Goal: Information Seeking & Learning: Learn about a topic

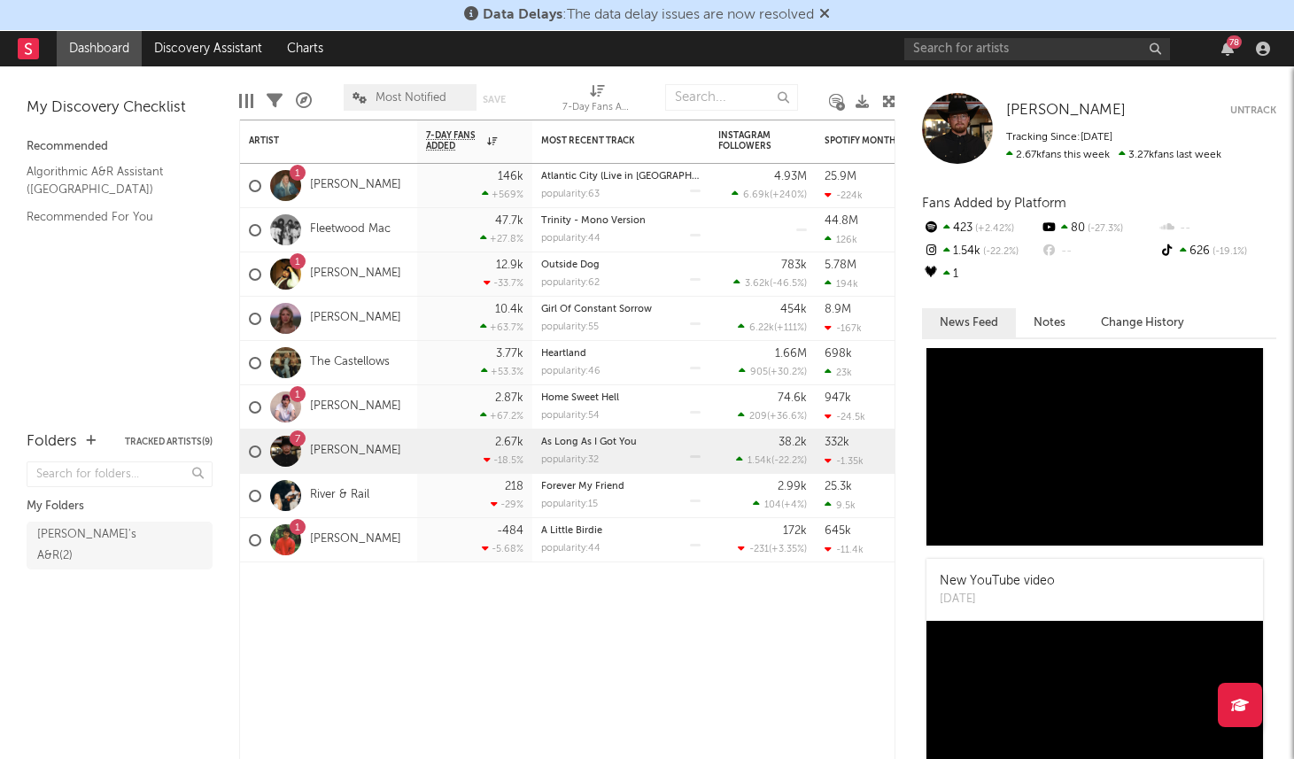
scroll to position [563, 0]
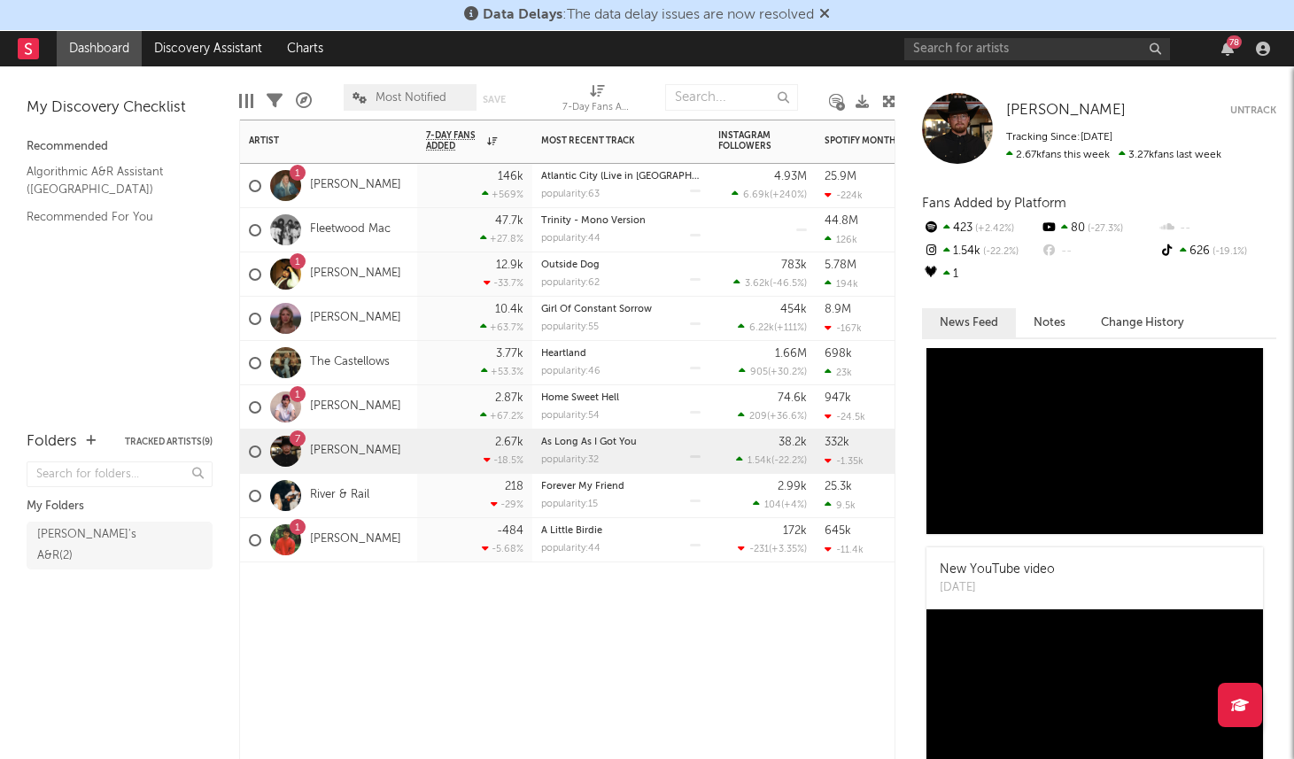
click at [364, 559] on div "1 [PERSON_NAME]" at bounding box center [325, 540] width 152 height 51
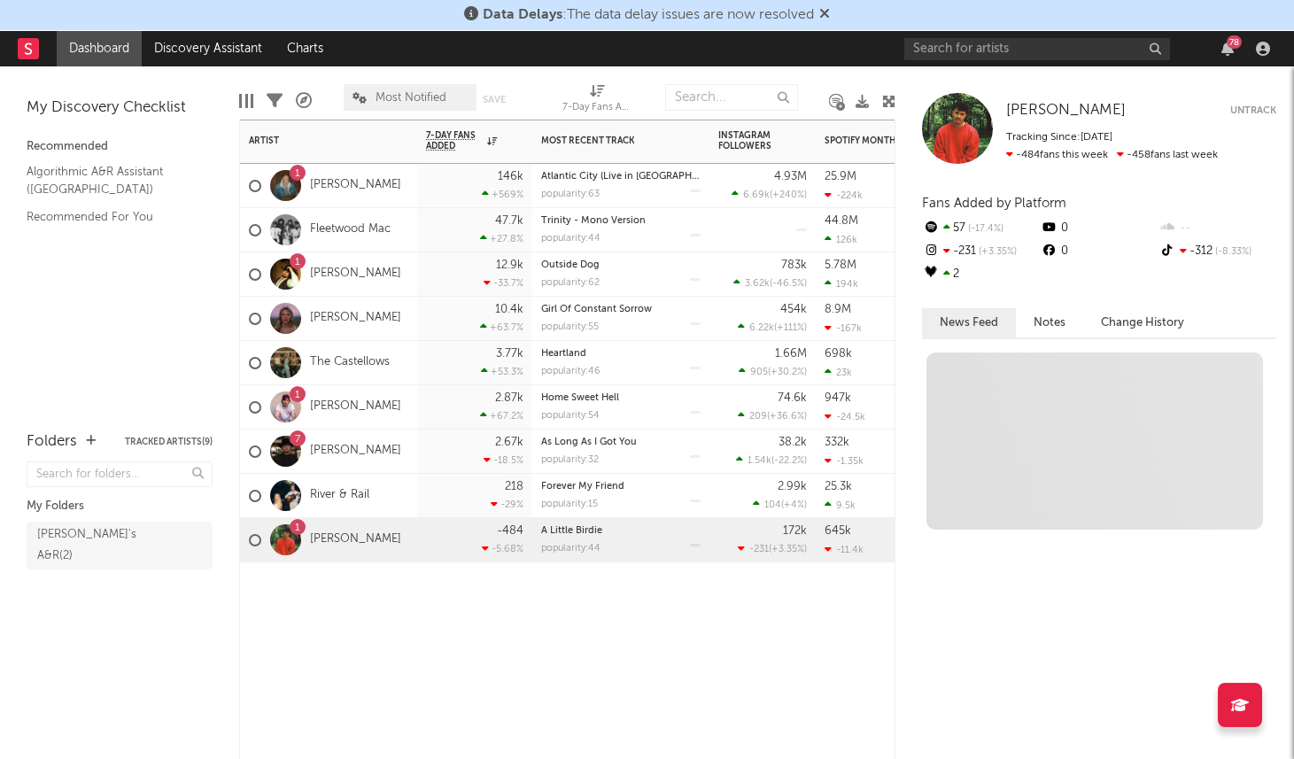
scroll to position [0, 0]
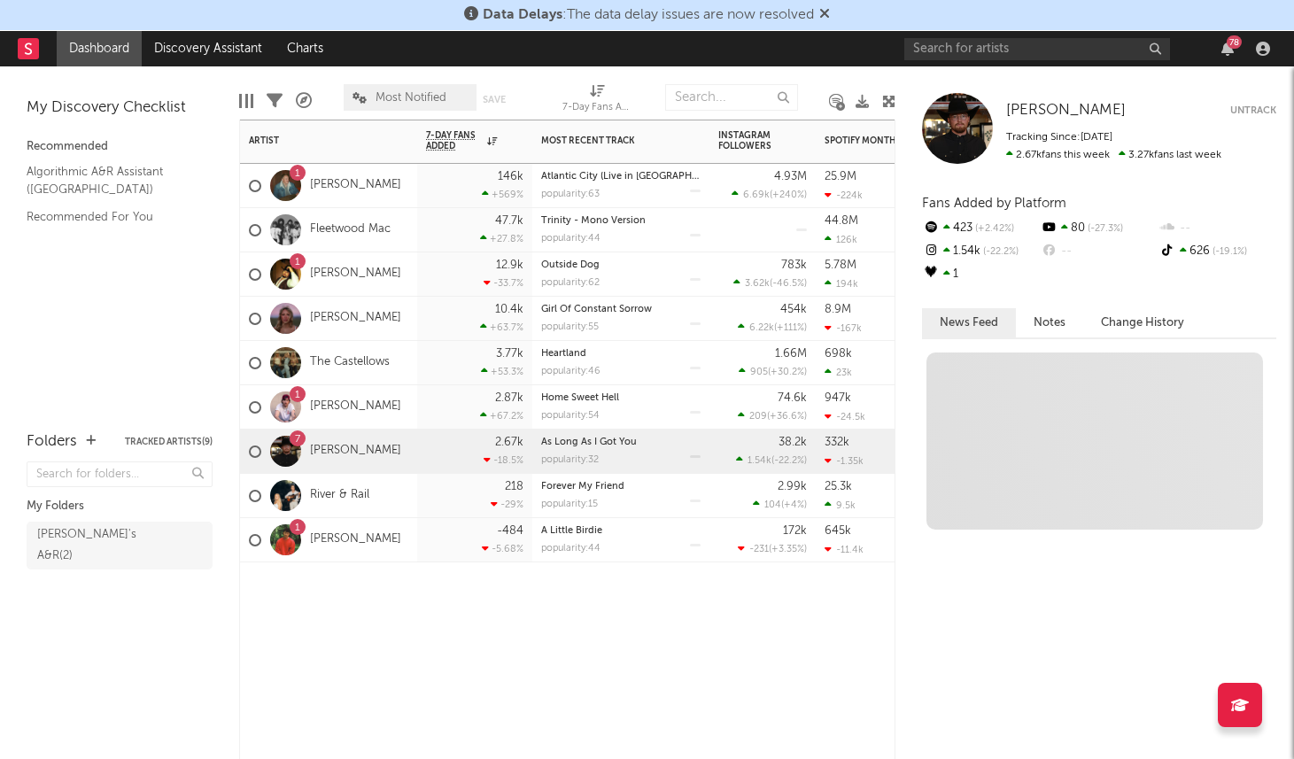
click at [426, 455] on div "2.67k -18.5 %" at bounding box center [474, 451] width 97 height 43
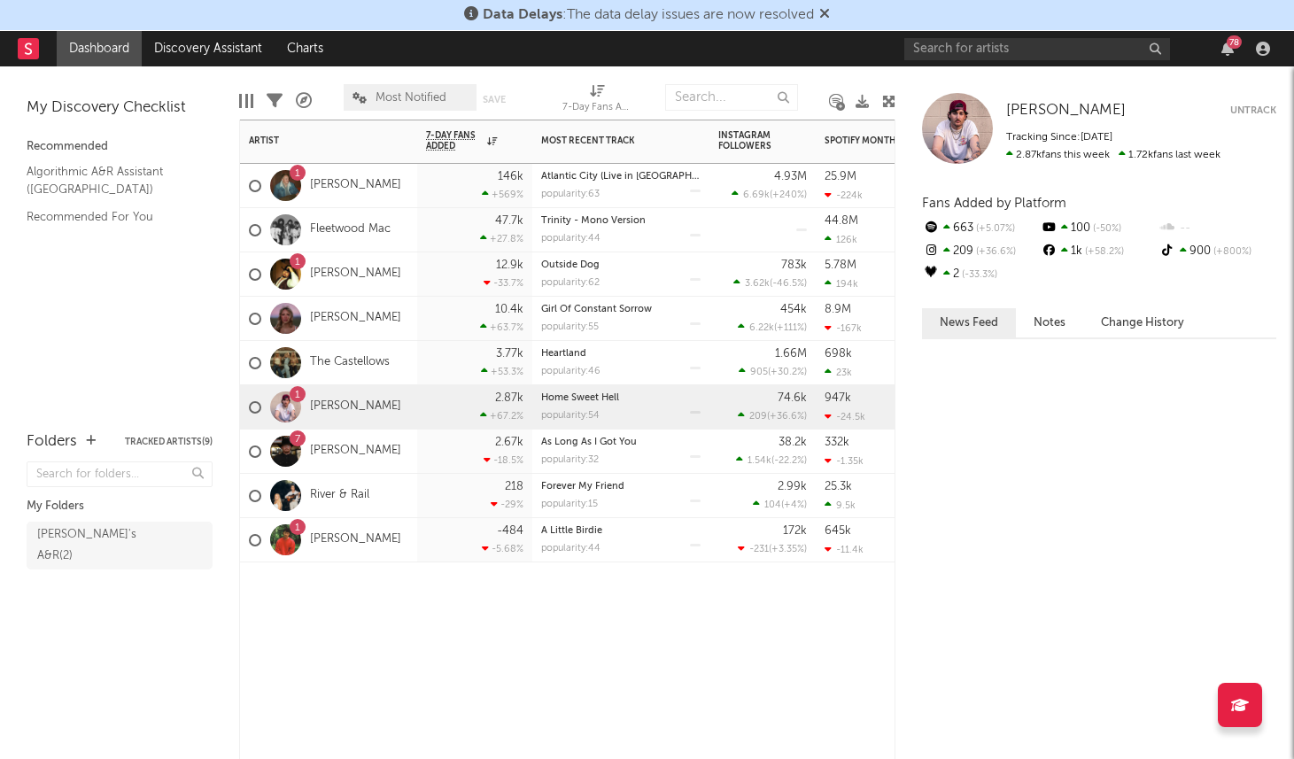
click at [407, 410] on div "1 [PERSON_NAME]" at bounding box center [328, 407] width 177 height 44
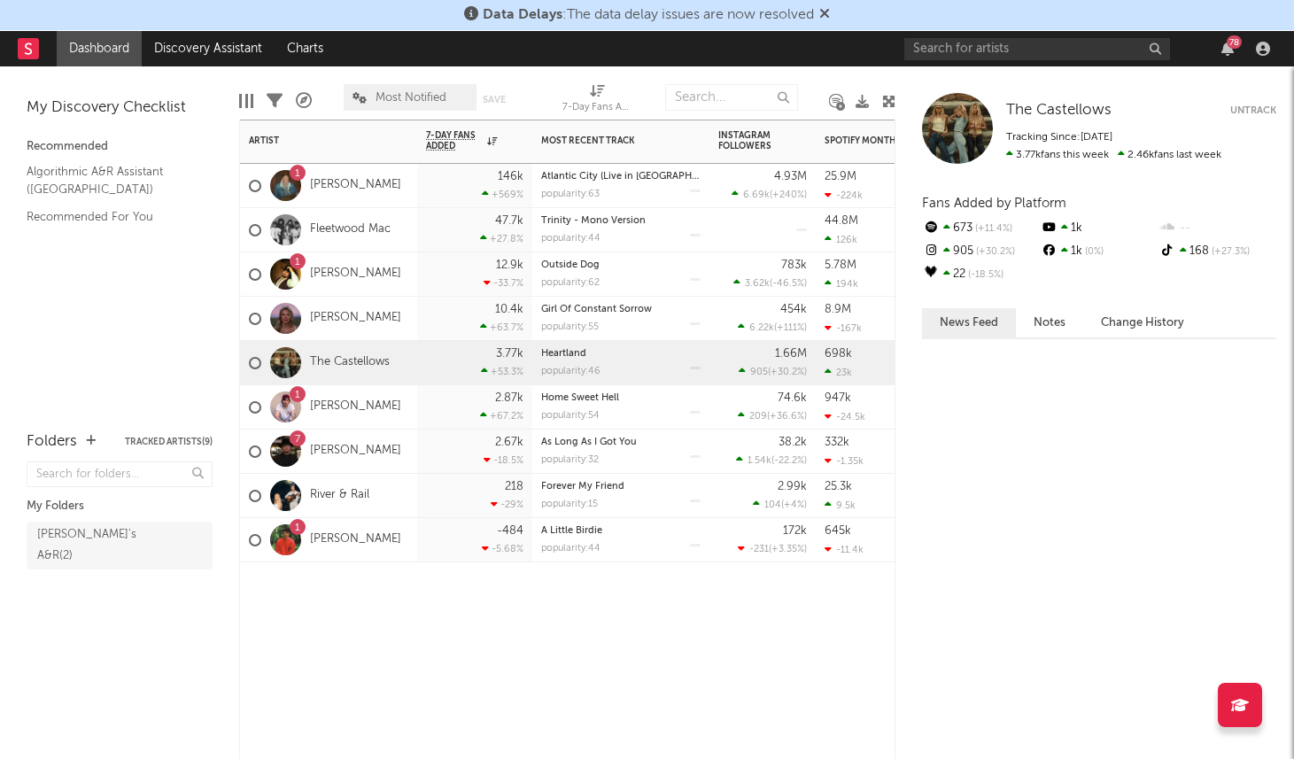
click at [392, 355] on div "The Castellows" at bounding box center [328, 363] width 177 height 44
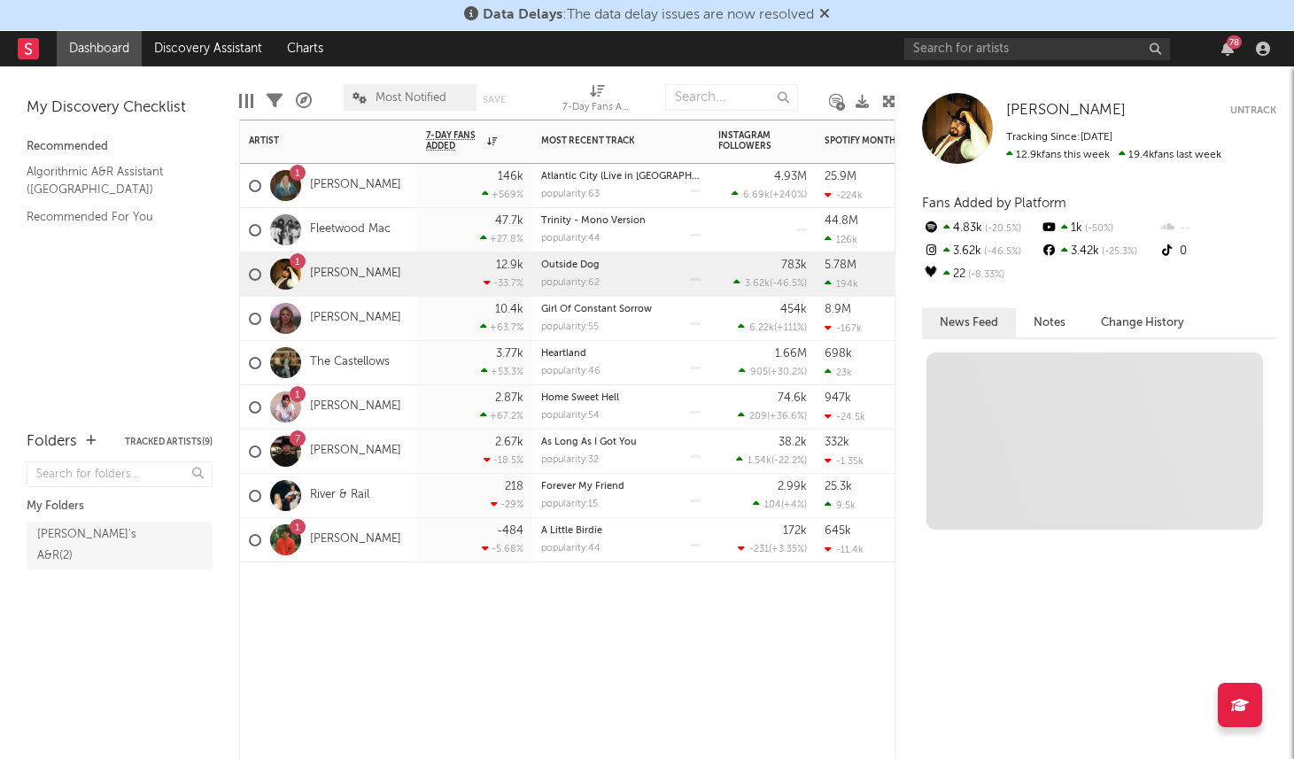
click at [393, 281] on div "1 [PERSON_NAME]" at bounding box center [328, 274] width 177 height 44
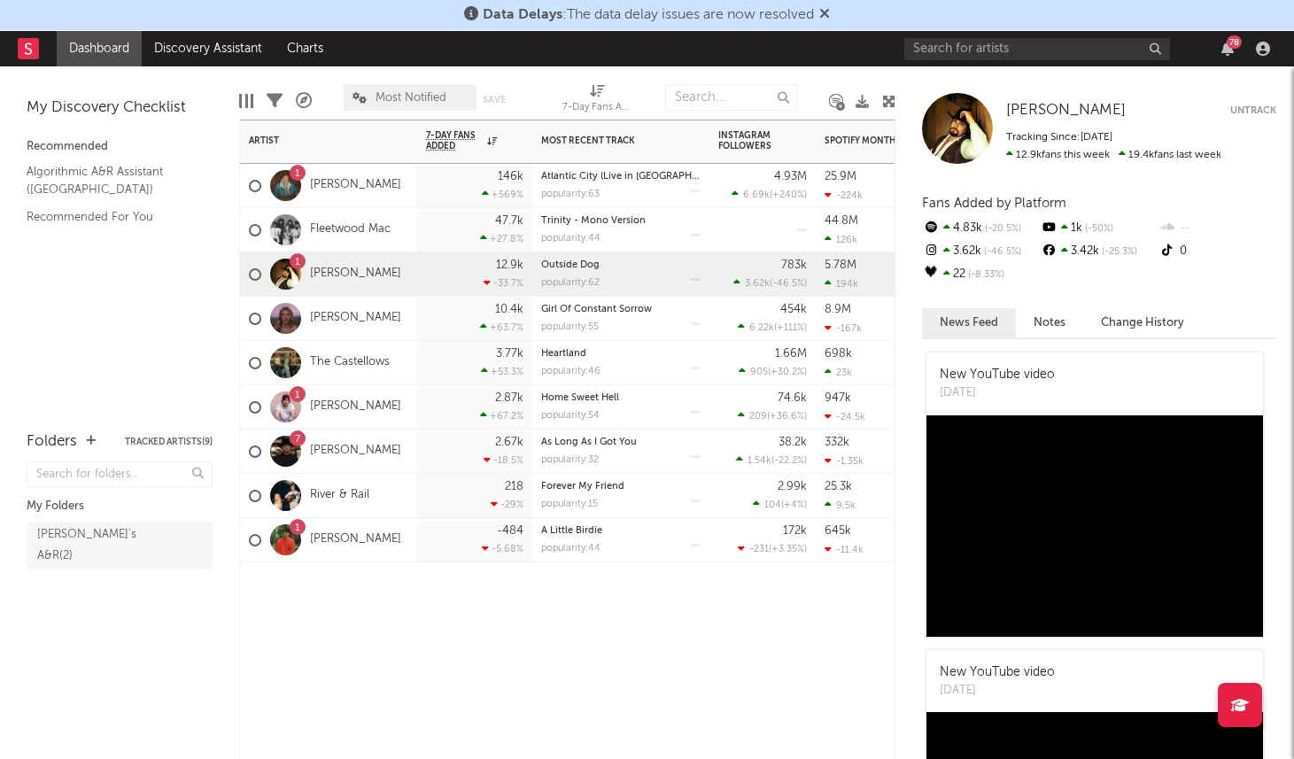
click at [401, 198] on div "1 [PERSON_NAME]" at bounding box center [328, 186] width 177 height 44
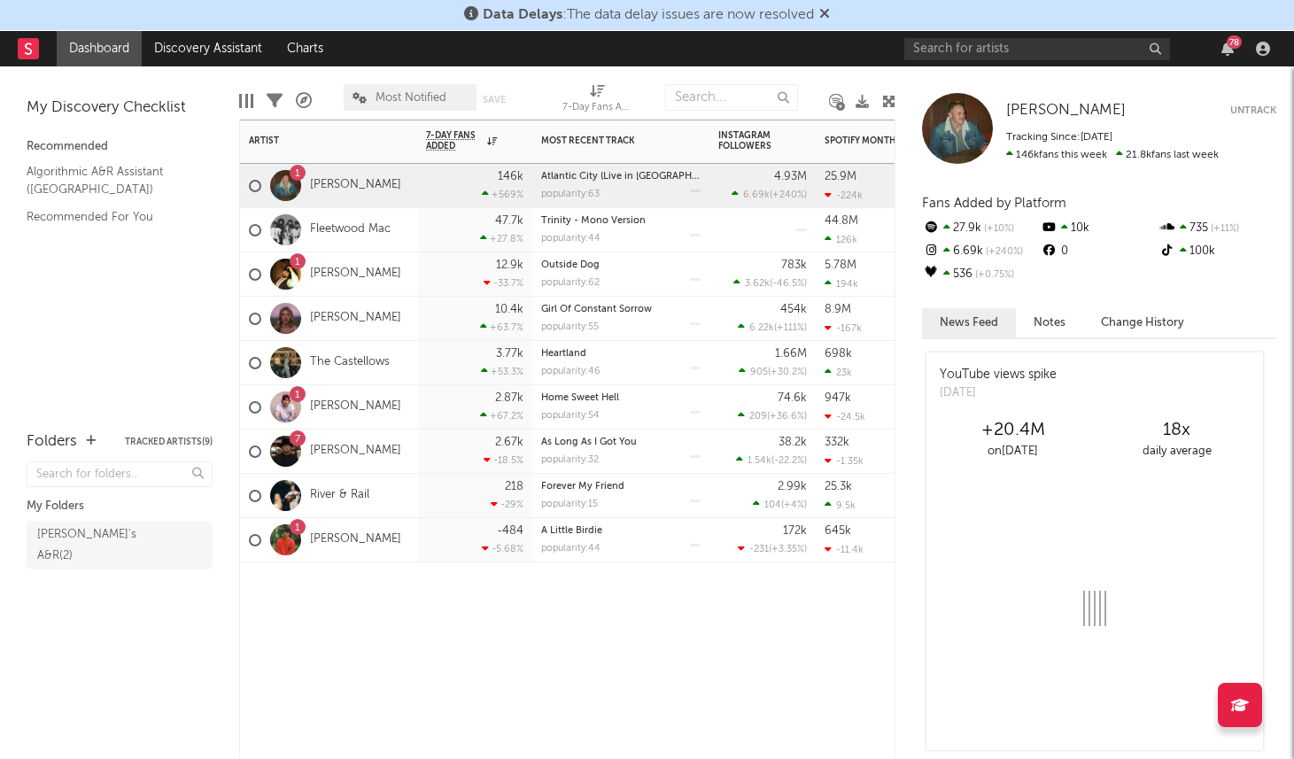
click at [398, 182] on div "1 [PERSON_NAME]" at bounding box center [328, 186] width 177 height 44
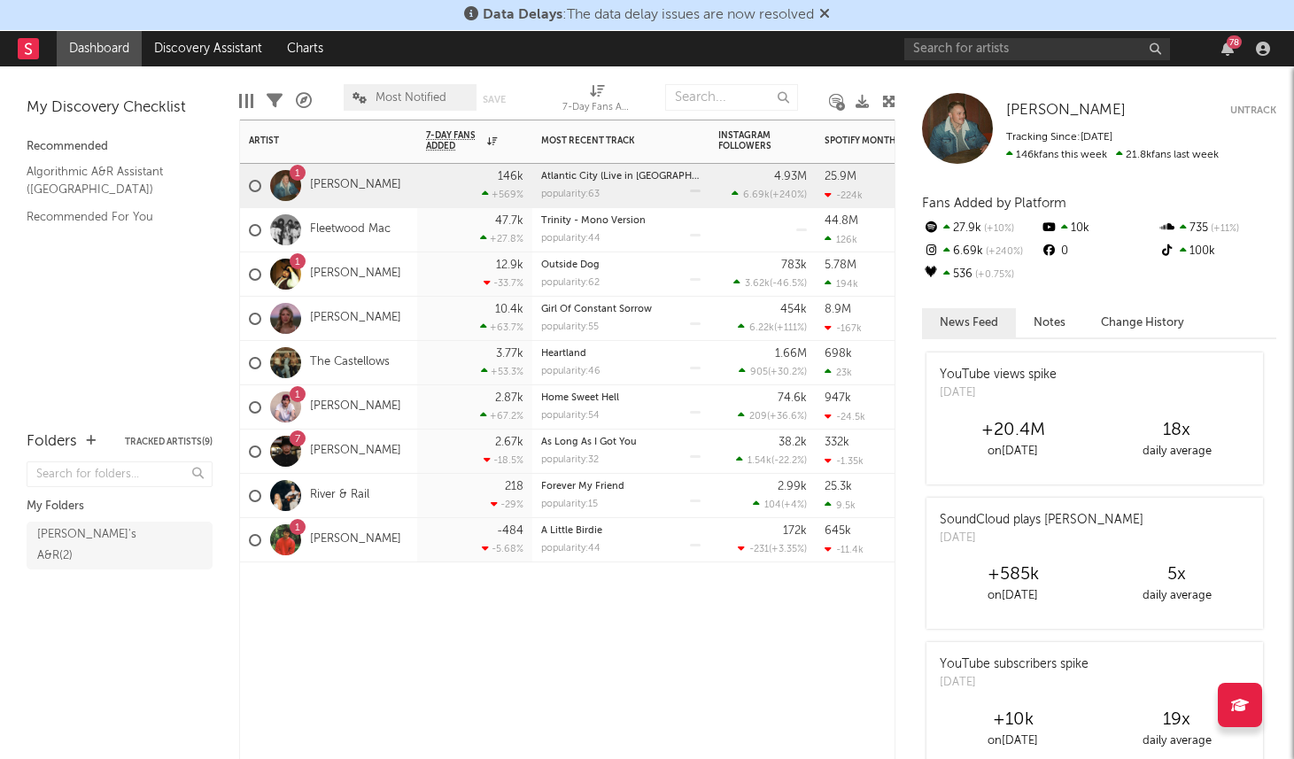
click at [383, 166] on div "1 [PERSON_NAME]" at bounding box center [328, 186] width 177 height 44
click at [825, 12] on icon at bounding box center [824, 13] width 11 height 14
